Goal: Task Accomplishment & Management: Complete application form

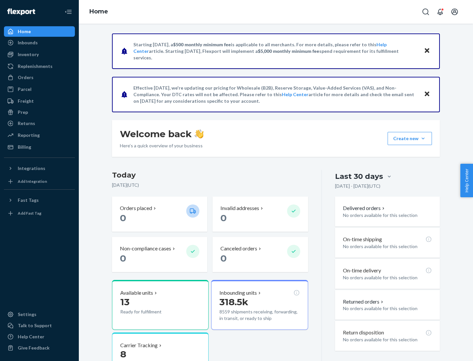
click at [423, 139] on button "Create new Create new inbound Create new order Create new product" at bounding box center [410, 138] width 44 height 13
click at [39, 43] on div "Inbounds" at bounding box center [40, 42] width 70 height 9
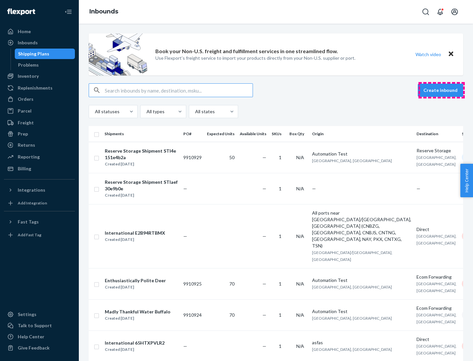
click at [441, 90] on button "Create inbound" at bounding box center [440, 90] width 45 height 13
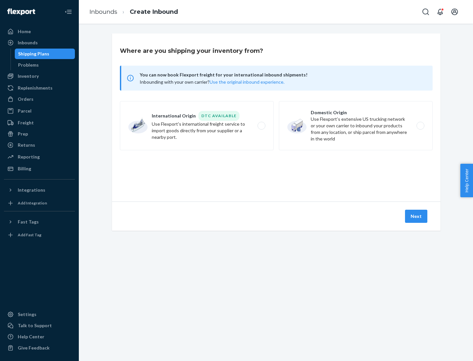
click at [356, 126] on label "Domestic Origin Use Flexport’s extensive US trucking network or your own carrie…" at bounding box center [356, 125] width 154 height 49
click at [420, 126] on input "Domestic Origin Use Flexport’s extensive US trucking network or your own carrie…" at bounding box center [422, 126] width 4 height 4
radio input "true"
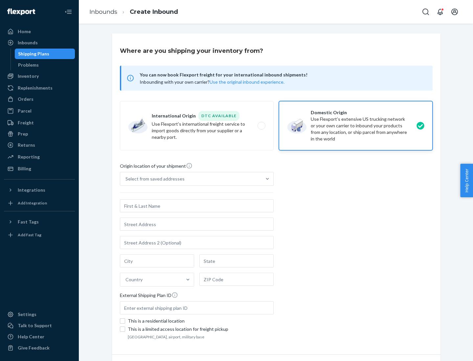
click at [153, 179] on div "Select from saved addresses" at bounding box center [154, 179] width 59 height 7
click at [126, 179] on input "Select from saved addresses" at bounding box center [125, 179] width 1 height 7
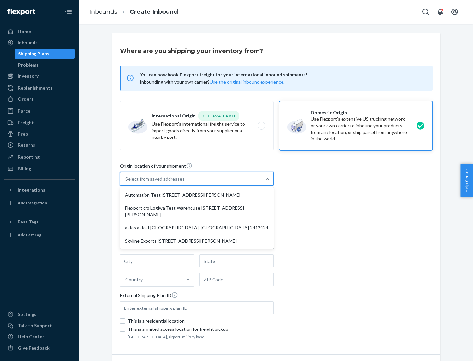
scroll to position [3, 0]
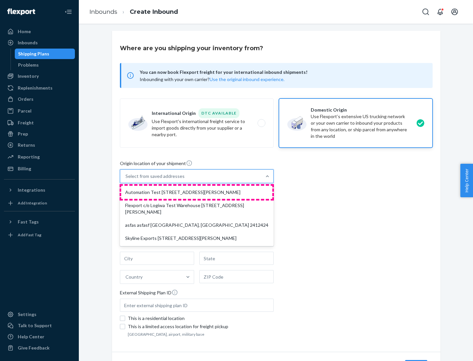
click at [197, 192] on div "Automation Test [STREET_ADDRESS][PERSON_NAME]" at bounding box center [196, 192] width 151 height 13
click at [126, 180] on input "option Automation Test [STREET_ADDRESS][PERSON_NAME] focused, 1 of 4. 4 results…" at bounding box center [125, 176] width 1 height 7
type input "Automation Test"
type input "9th Floor"
type input "[GEOGRAPHIC_DATA]"
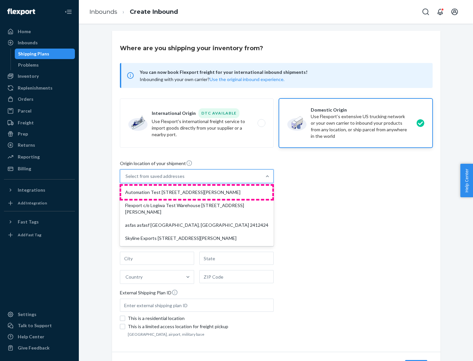
type input "CA"
type input "94104"
type input "[STREET_ADDRESS][PERSON_NAME]"
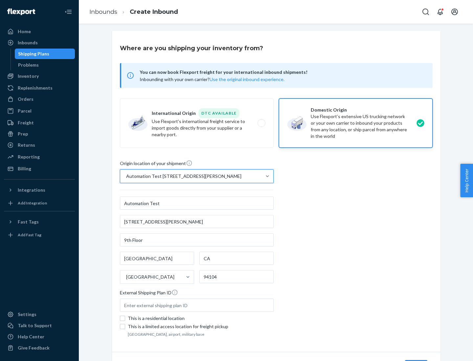
scroll to position [38, 0]
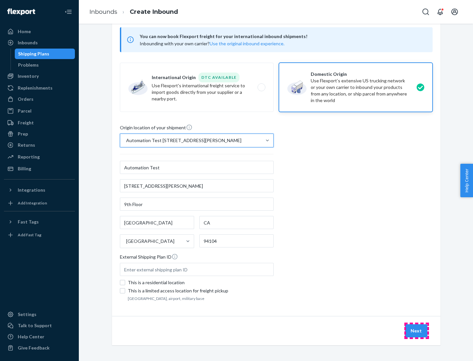
click at [416, 331] on button "Next" at bounding box center [416, 330] width 22 height 13
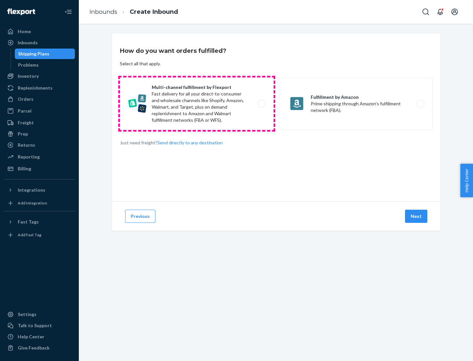
click at [197, 104] on label "Multi-channel fulfillment by Flexport Fast delivery for all your direct-to-cons…" at bounding box center [197, 104] width 154 height 53
click at [261, 104] on input "Multi-channel fulfillment by Flexport Fast delivery for all your direct-to-cons…" at bounding box center [263, 104] width 4 height 4
radio input "true"
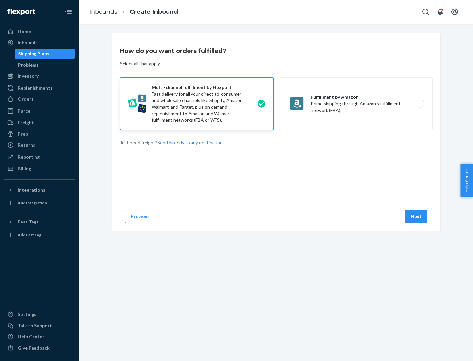
click at [416, 216] on button "Next" at bounding box center [416, 216] width 22 height 13
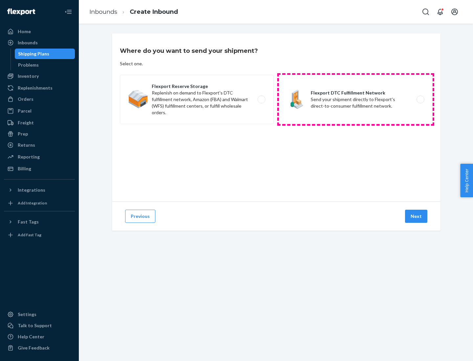
click at [356, 100] on label "Flexport DTC Fulfillment Network Send your shipment directly to Flexport's dire…" at bounding box center [356, 99] width 154 height 49
click at [420, 100] on input "Flexport DTC Fulfillment Network Send your shipment directly to Flexport's dire…" at bounding box center [422, 100] width 4 height 4
radio input "true"
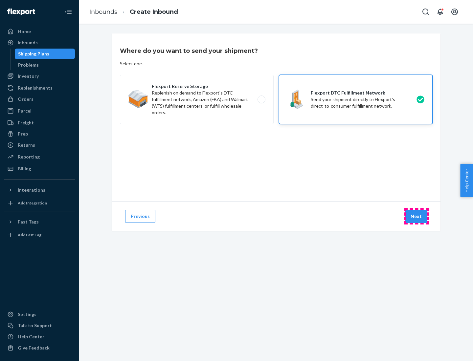
click at [416, 216] on button "Next" at bounding box center [416, 216] width 22 height 13
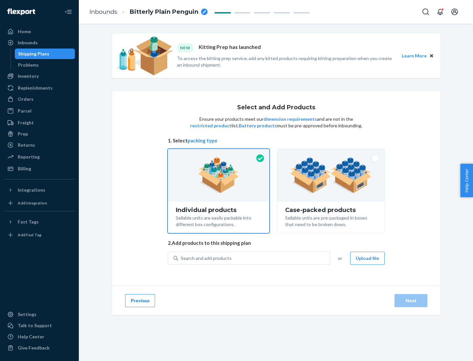
click at [331, 175] on img at bounding box center [331, 175] width 82 height 36
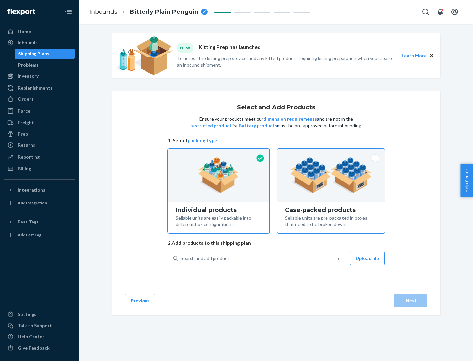
click at [331, 153] on input "Case-packed products Sellable units are pre-packaged in boxes that need to be b…" at bounding box center [331, 151] width 4 height 4
radio input "true"
radio input "false"
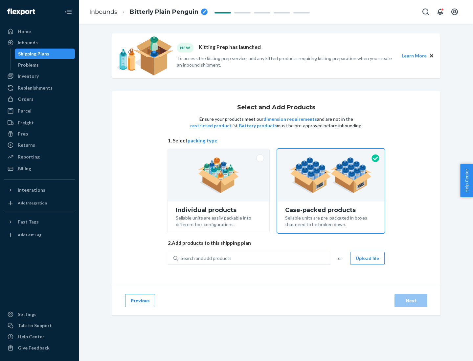
click at [254, 258] on div "Search and add products" at bounding box center [254, 259] width 152 height 12
click at [181, 258] on input "Search and add products" at bounding box center [181, 258] width 1 height 7
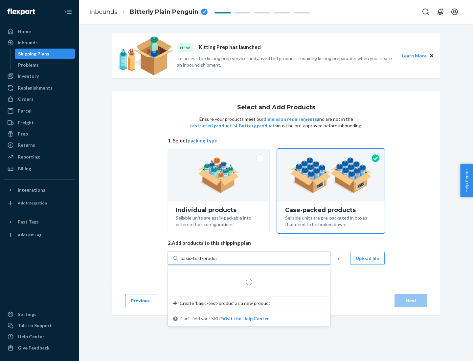
type input "basic-test-product-1"
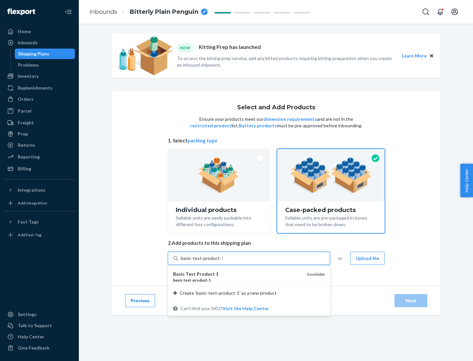
click at [237, 280] on div "basic - test - product - 1" at bounding box center [237, 281] width 128 height 6
click at [223, 262] on input "basic-test-product-1" at bounding box center [202, 258] width 42 height 7
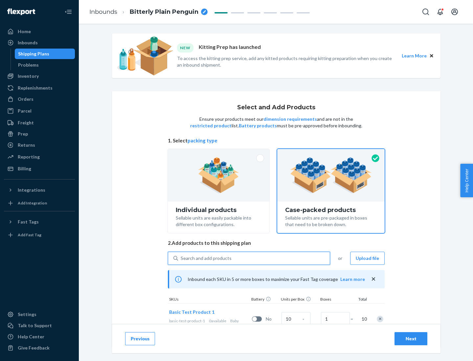
scroll to position [24, 0]
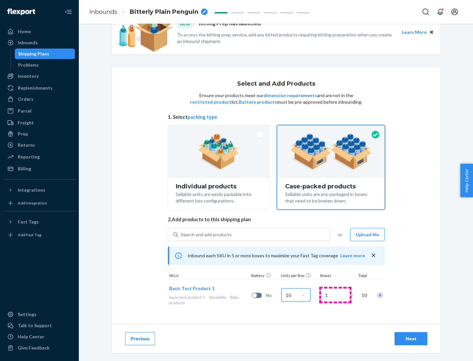
type input "10"
type input "7"
click at [411, 339] on div "Next" at bounding box center [411, 339] width 22 height 7
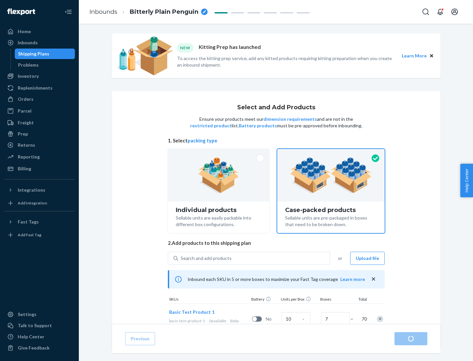
radio input "true"
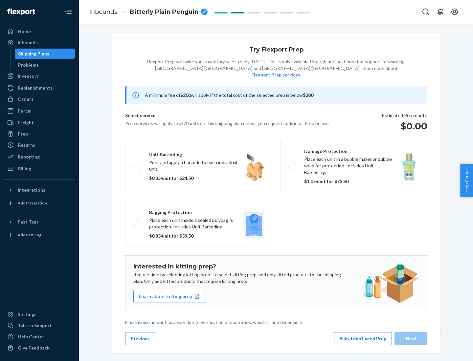
scroll to position [2, 0]
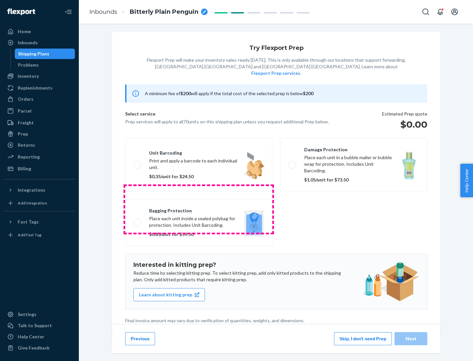
click at [199, 209] on label "Bagging protection Place each unit inside a sealed polybag for protection. Incl…" at bounding box center [198, 222] width 147 height 47
click at [138, 220] on input "Bagging protection Place each unit inside a sealed polybag for protection. Incl…" at bounding box center [135, 222] width 4 height 4
checkbox input "true"
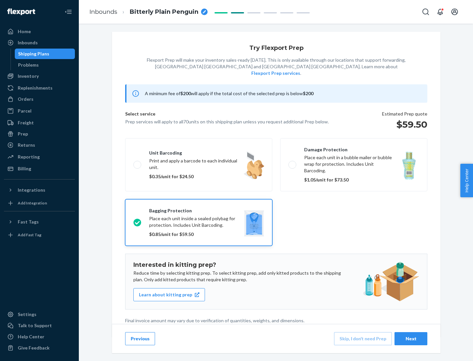
click at [411, 339] on div "Next" at bounding box center [411, 339] width 22 height 7
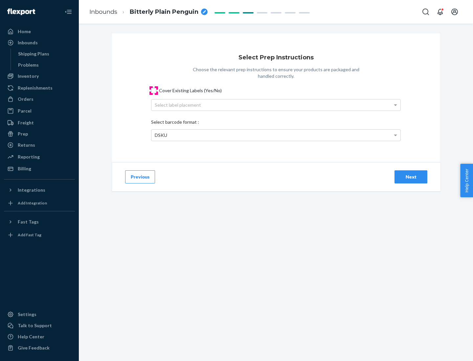
click at [154, 90] on input "Cover Existing Labels (Yes/No)" at bounding box center [153, 90] width 5 height 5
checkbox input "true"
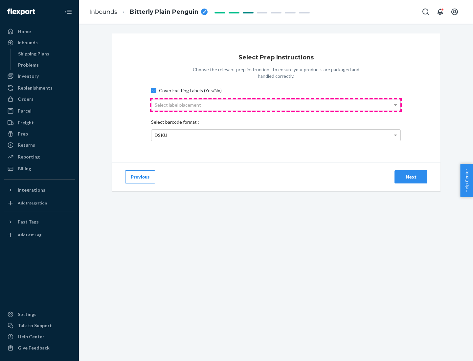
click at [276, 105] on div "Select label placement" at bounding box center [275, 105] width 249 height 11
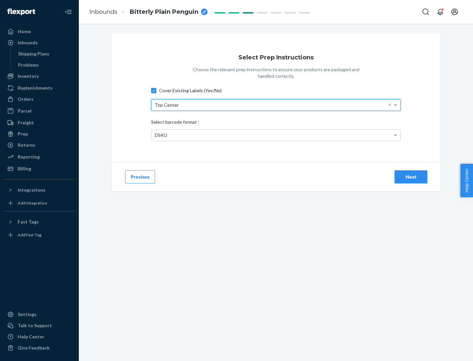
click at [276, 135] on div "DSKU" at bounding box center [275, 135] width 249 height 11
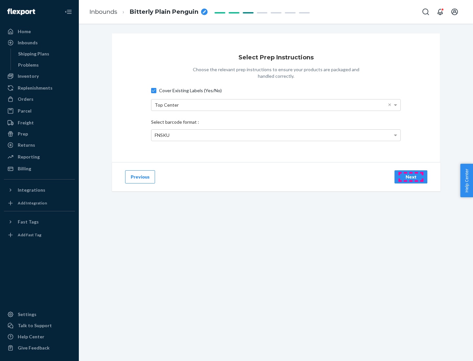
click at [411, 177] on div "Next" at bounding box center [411, 177] width 22 height 7
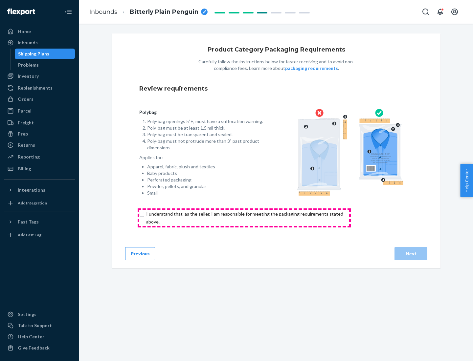
click at [244, 218] on input "checkbox" at bounding box center [248, 218] width 218 height 16
checkbox input "true"
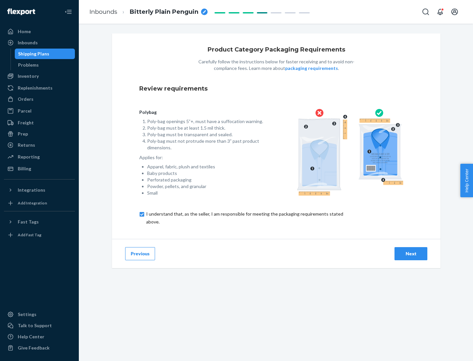
click at [411, 254] on div "Next" at bounding box center [411, 254] width 22 height 7
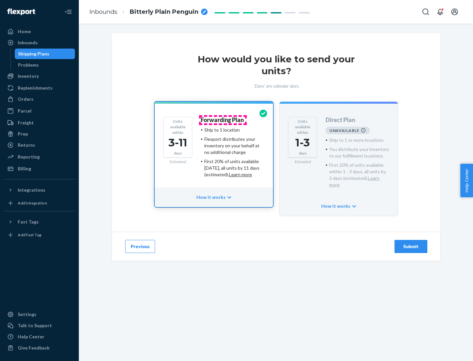
click at [223, 120] on h4 "Forwarding Plan" at bounding box center [222, 120] width 43 height 7
click at [411, 243] on div "Submit" at bounding box center [411, 246] width 22 height 7
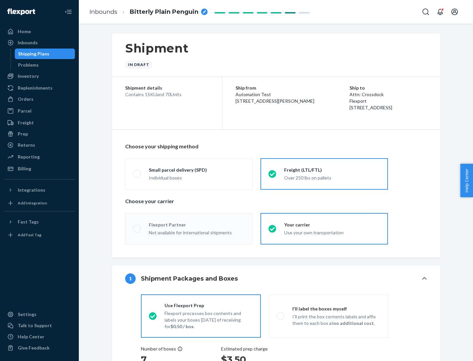
radio input "true"
radio input "false"
radio input "true"
radio input "false"
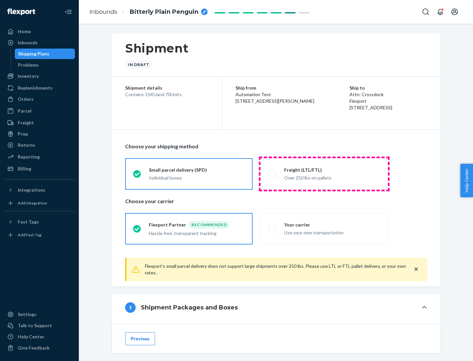
click at [324, 174] on div "Over 250 lbs on pallets" at bounding box center [332, 177] width 96 height 8
click at [273, 174] on input "Freight (LTL/FTL) Over 250 lbs on pallets" at bounding box center [270, 174] width 4 height 4
radio input "true"
radio input "false"
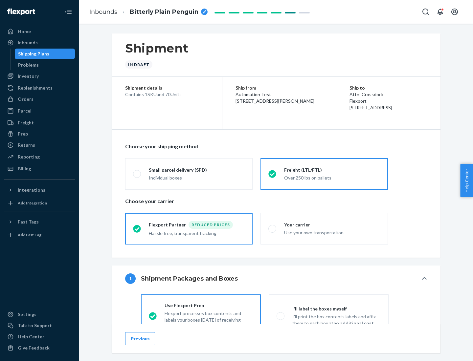
scroll to position [36, 0]
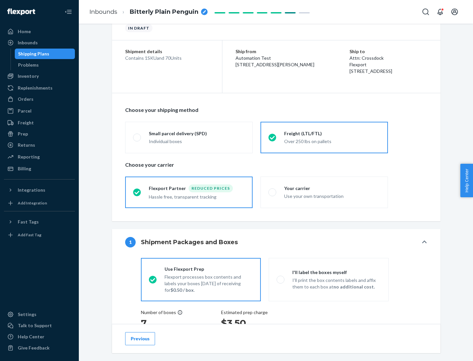
click at [189, 192] on div "Hassle free, transparent tracking" at bounding box center [197, 196] width 96 height 8
click at [137, 192] on input "Flexport Partner Reduced prices Hassle free, transparent tracking" at bounding box center [135, 192] width 4 height 4
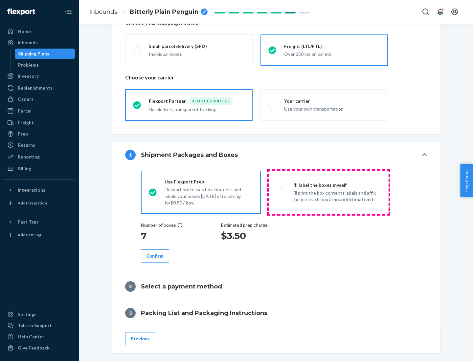
click at [328, 192] on p "I’ll print the box contents labels and affix them to each box at no additional …" at bounding box center [336, 196] width 88 height 13
click at [281, 192] on input "I'll label the boxes myself I’ll print the box contents labels and affix them t…" at bounding box center [279, 192] width 4 height 4
radio input "true"
radio input "false"
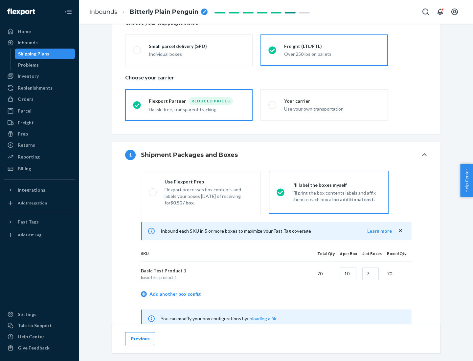
scroll to position [205, 0]
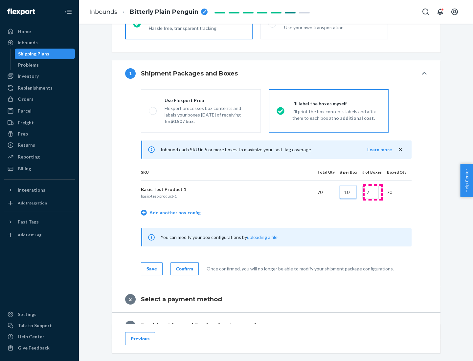
type input "10"
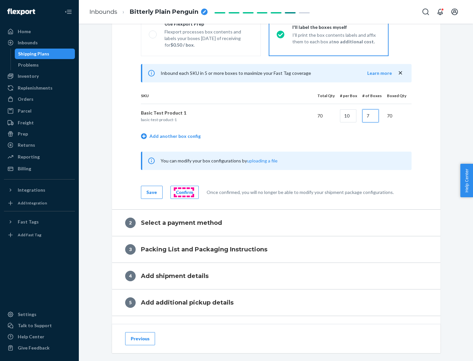
type input "7"
click at [184, 192] on div "Confirm" at bounding box center [184, 192] width 17 height 7
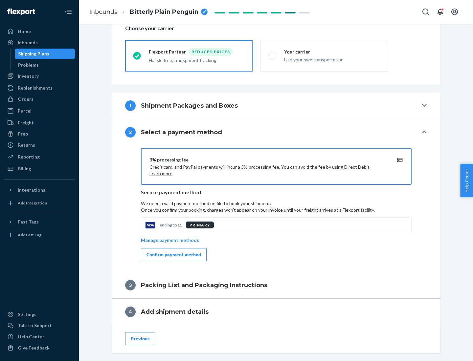
scroll to position [235, 0]
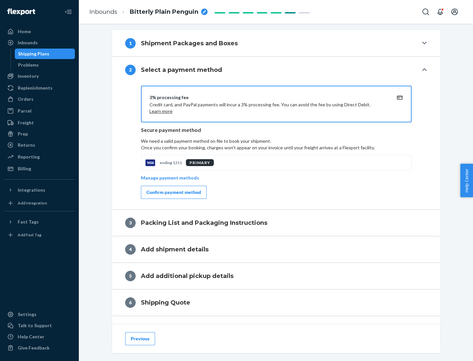
click at [173, 192] on div "Confirm payment method" at bounding box center [173, 192] width 55 height 7
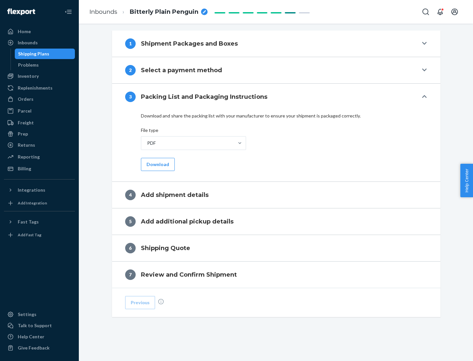
scroll to position [207, 0]
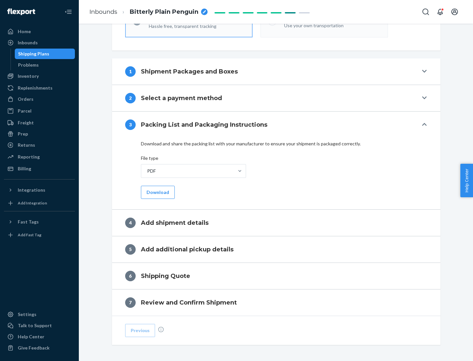
click at [157, 192] on button "Download" at bounding box center [158, 192] width 34 height 13
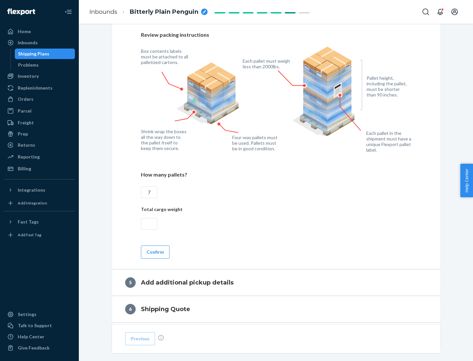
scroll to position [426, 0]
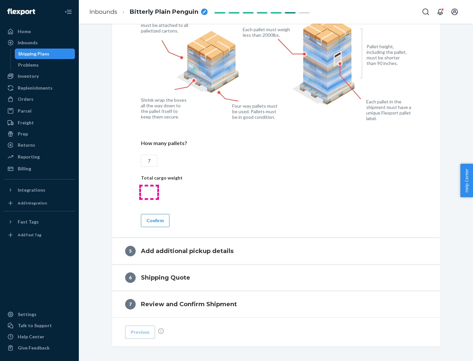
type input "7"
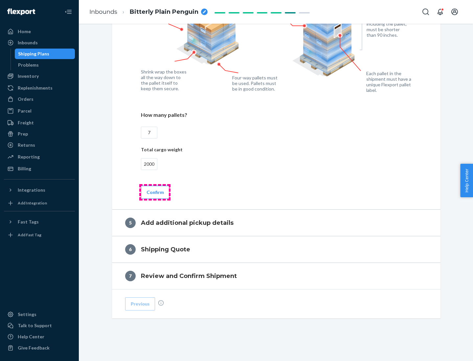
type input "2000"
click at [155, 192] on button "Confirm" at bounding box center [155, 192] width 29 height 13
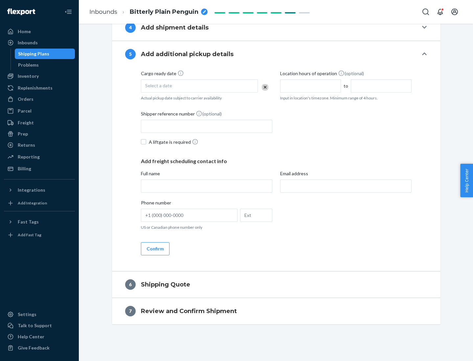
scroll to position [225, 0]
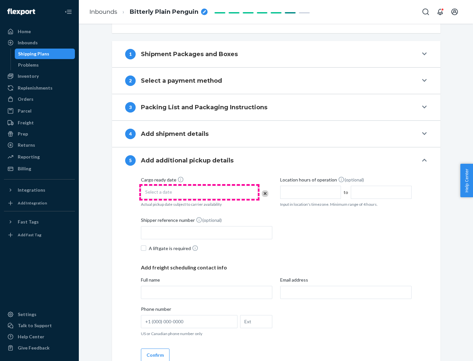
click at [199, 192] on div "Select a date" at bounding box center [199, 192] width 117 height 13
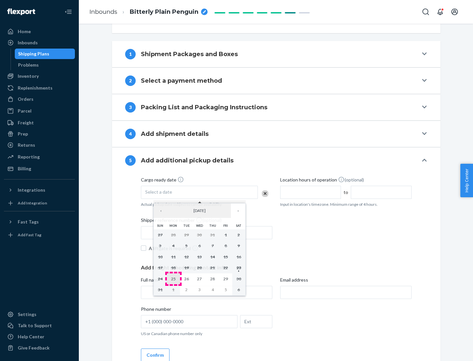
click at [173, 279] on abbr "25" at bounding box center [173, 279] width 5 height 5
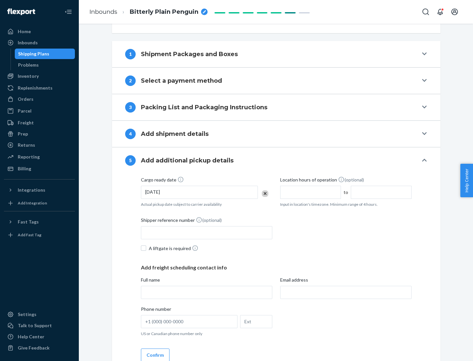
scroll to position [325, 0]
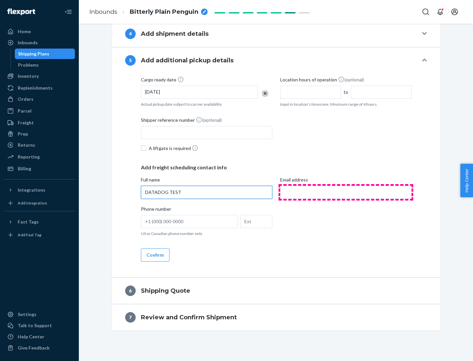
type input "DATADOG TEST"
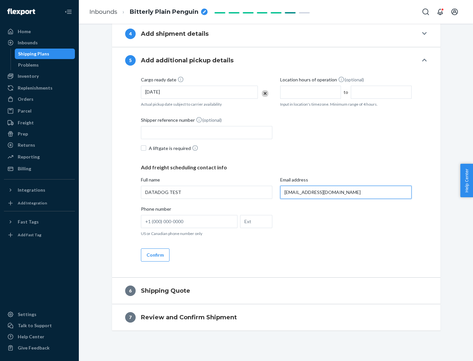
scroll to position [331, 0]
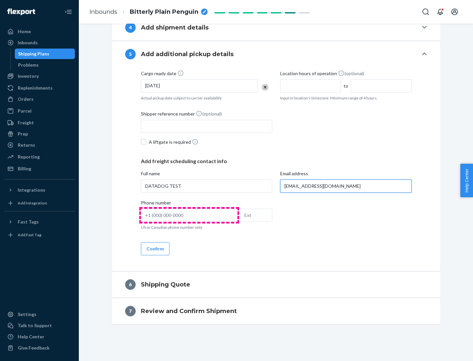
type input "[EMAIL_ADDRESS][DOMAIN_NAME]"
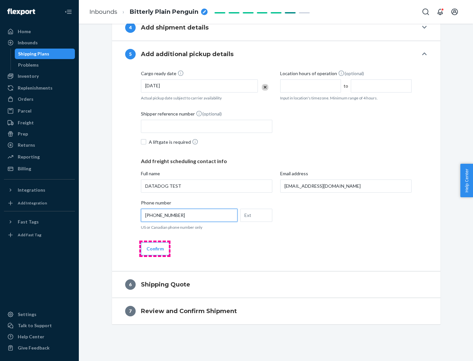
type input "[PHONE_NUMBER]"
click at [155, 249] on button "Confirm" at bounding box center [155, 248] width 29 height 13
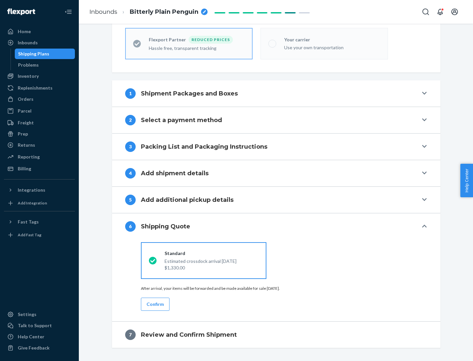
scroll to position [209, 0]
